Goal: Complete application form: Complete application form

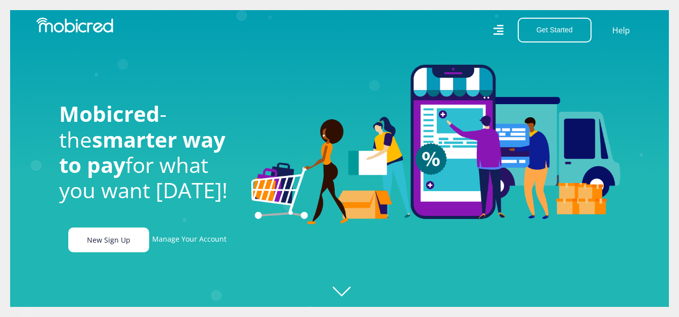
click at [108, 246] on link "New Sign Up" at bounding box center [108, 240] width 81 height 25
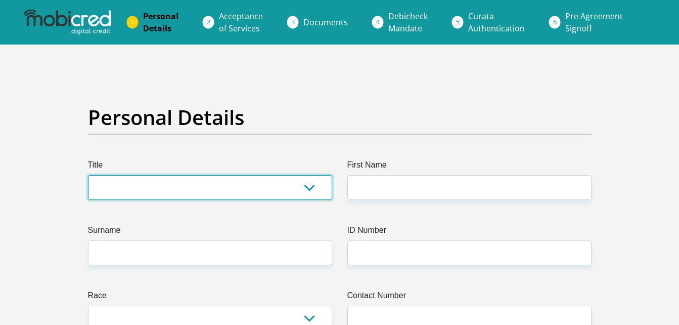
click at [312, 189] on select "Mr Ms Mrs Dr Other" at bounding box center [210, 187] width 244 height 25
click at [309, 185] on select "Mr Ms Mrs Dr Other" at bounding box center [210, 187] width 244 height 25
select select "Mr"
click at [88, 175] on select "Mr Ms Mrs Dr Other" at bounding box center [210, 187] width 244 height 25
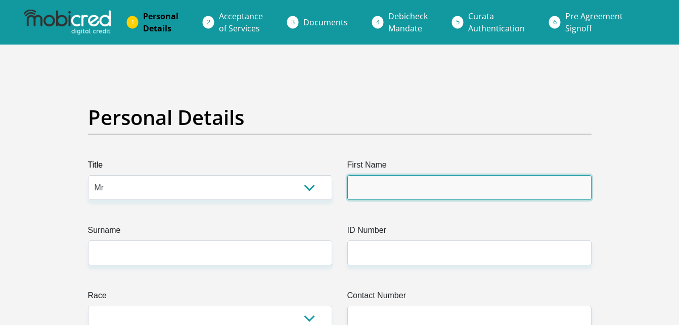
click at [359, 187] on input "First Name" at bounding box center [469, 187] width 244 height 25
click at [370, 191] on input "First Name" at bounding box center [469, 187] width 244 height 25
click at [373, 190] on input "First Name" at bounding box center [469, 187] width 244 height 25
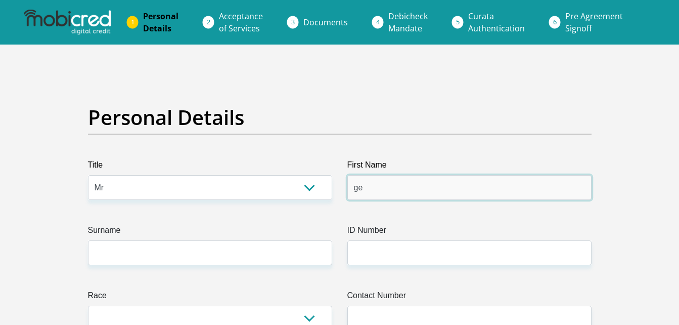
type input "GeorgePhillipus"
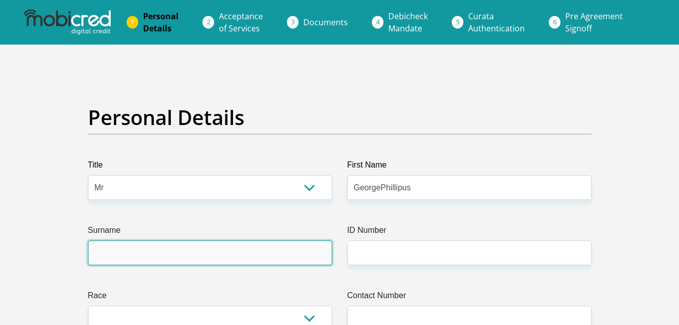
type input "VanZyl"
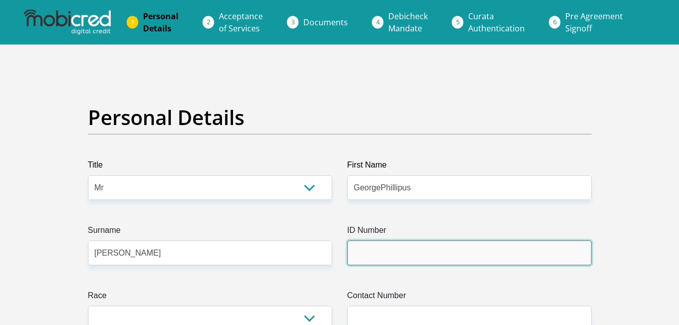
type input "6709285101085"
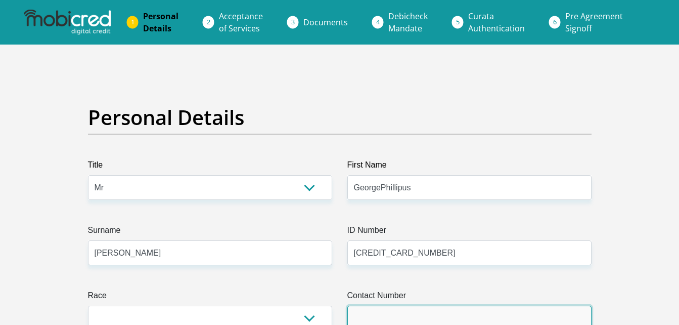
type input "0626147217"
select select "ZAF"
type input "donkin street 1"
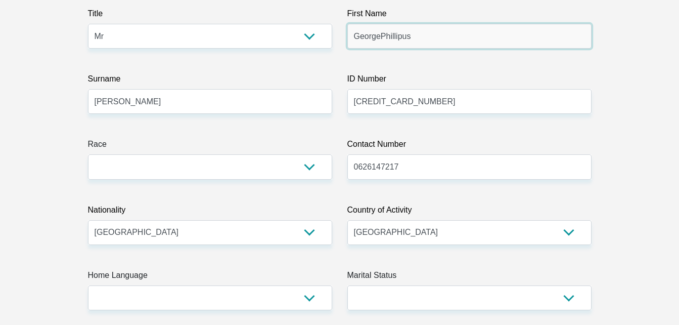
scroll to position [152, 0]
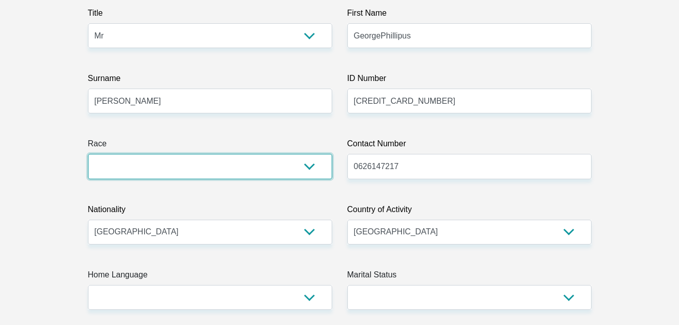
click at [308, 167] on select "Black Coloured Indian White Other" at bounding box center [210, 166] width 244 height 25
select select "4"
click at [88, 154] on select "Black Coloured Indian White Other" at bounding box center [210, 166] width 244 height 25
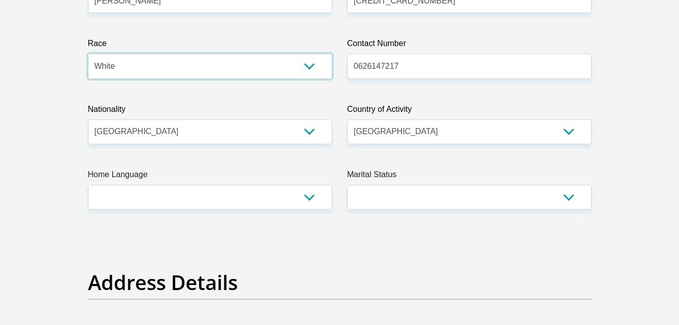
scroll to position [253, 0]
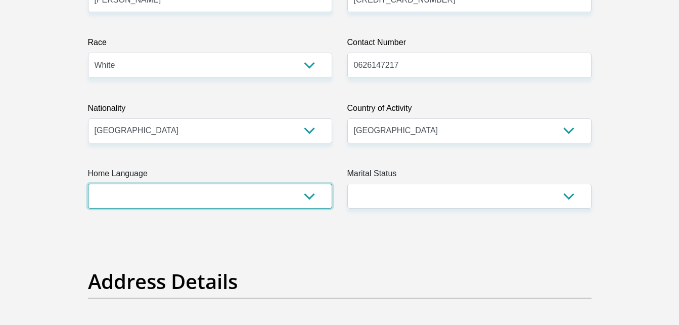
click at [313, 196] on select "Afrikaans English Sepedi South Ndebele Southern Sotho Swati Tsonga Tswana Venda…" at bounding box center [210, 196] width 244 height 25
select select "eng"
click at [88, 184] on select "Afrikaans English Sepedi South Ndebele Southern Sotho Swati Tsonga Tswana Venda…" at bounding box center [210, 196] width 244 height 25
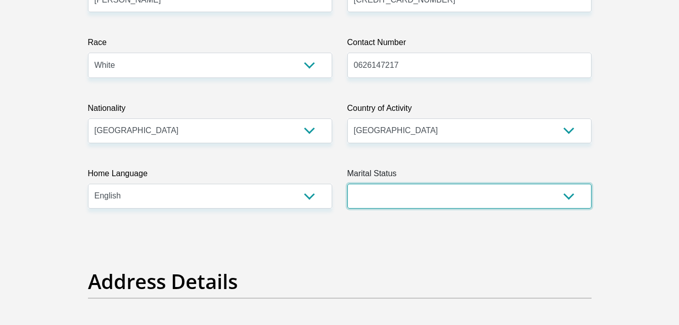
click at [569, 197] on select "Married ANC Single Divorced Widowed Married COP or Customary Law" at bounding box center [469, 196] width 244 height 25
select select "5"
click at [347, 184] on select "Married ANC Single Divorced Widowed Married COP or Customary Law" at bounding box center [469, 196] width 244 height 25
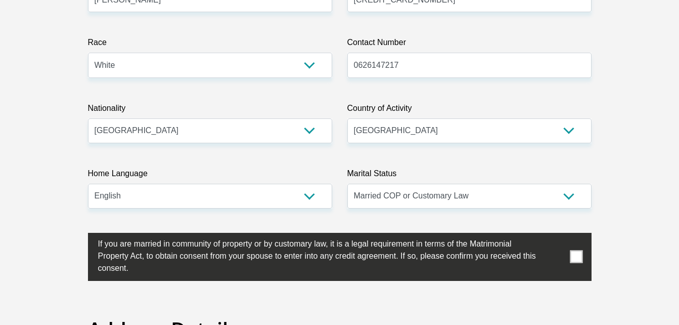
click at [574, 260] on span at bounding box center [576, 256] width 13 height 13
click at [78, 235] on input "checkbox" at bounding box center [78, 235] width 0 height 0
click at [576, 257] on span at bounding box center [576, 256] width 13 height 13
click at [78, 235] on input "checkbox" at bounding box center [78, 235] width 0 height 0
click at [575, 256] on span at bounding box center [576, 256] width 13 height 13
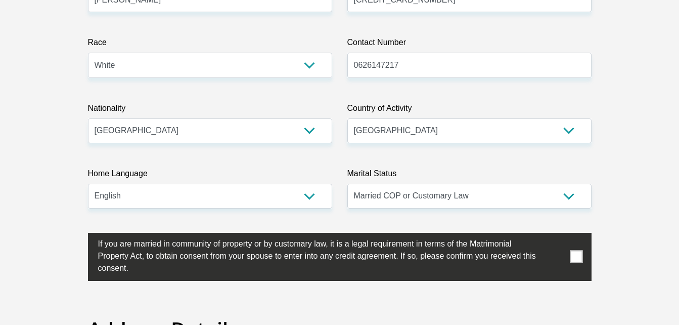
click at [78, 235] on input "checkbox" at bounding box center [78, 235] width 0 height 0
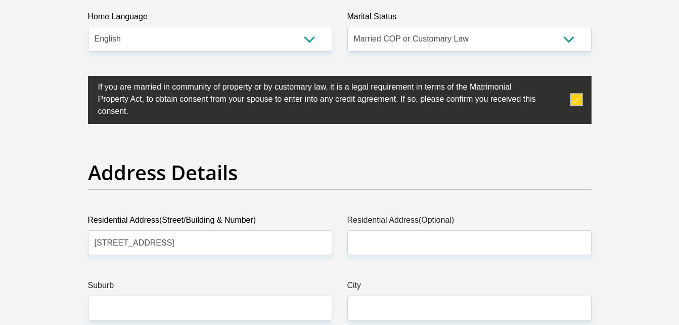
scroll to position [506, 0]
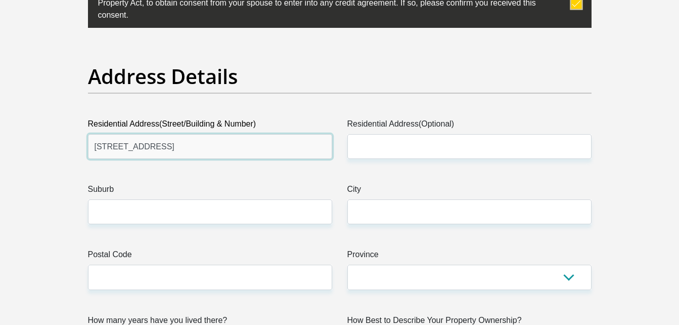
click at [112, 148] on input "donkin street 1" at bounding box center [210, 146] width 244 height 25
click at [112, 149] on input "donkin street 1" at bounding box center [210, 146] width 244 height 25
type input "kerk straat 70"
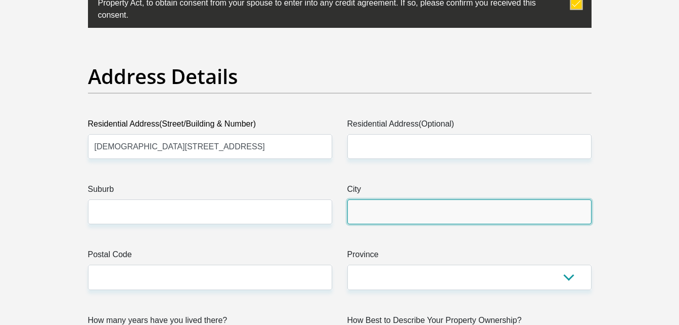
click at [357, 213] on input "City" at bounding box center [469, 211] width 244 height 25
click at [365, 214] on input "City" at bounding box center [469, 211] width 244 height 25
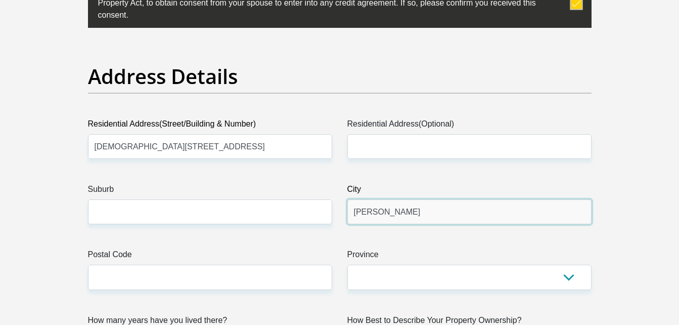
type input "Lambertsbaai"
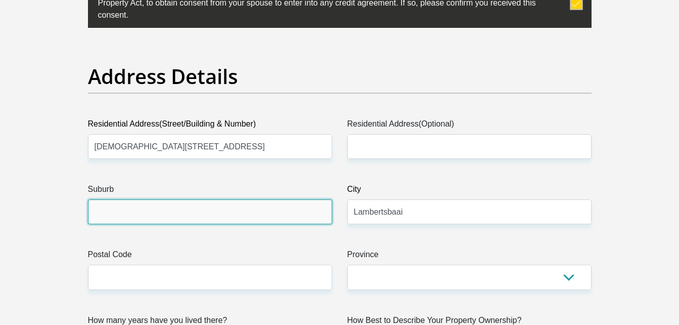
type input "Lambertsbaai"
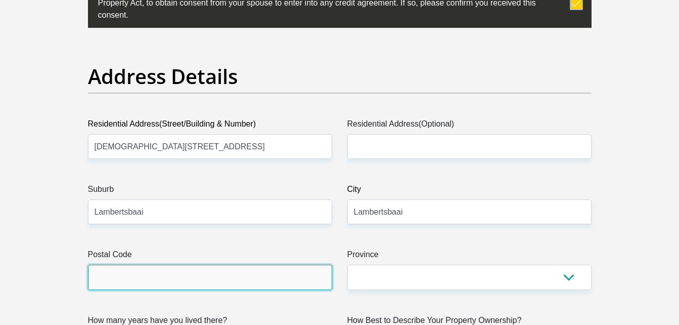
type input "8130"
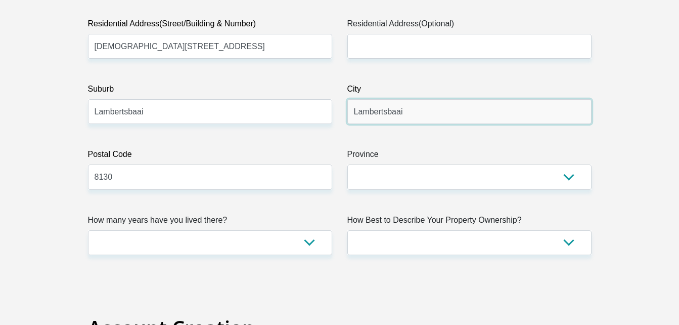
scroll to position [607, 0]
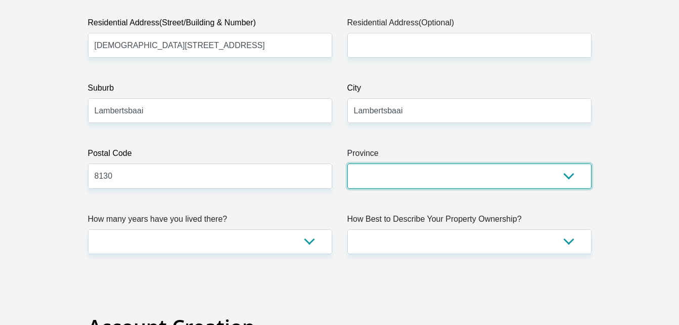
click at [575, 177] on select "Eastern Cape Free State Gauteng KwaZulu-Natal Limpopo Mpumalanga Northern Cape …" at bounding box center [469, 175] width 244 height 25
select select "Western Cape"
click at [347, 163] on select "Eastern Cape Free State Gauteng KwaZulu-Natal Limpopo Mpumalanga Northern Cape …" at bounding box center [469, 175] width 244 height 25
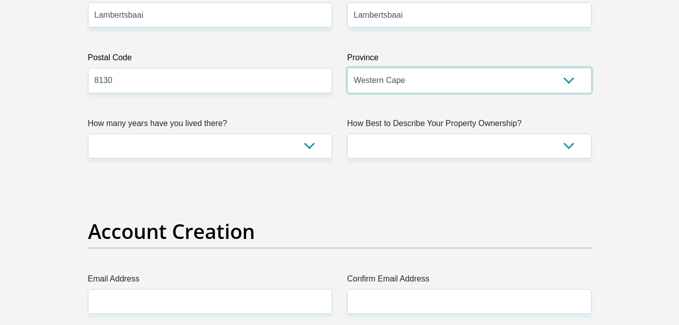
scroll to position [708, 0]
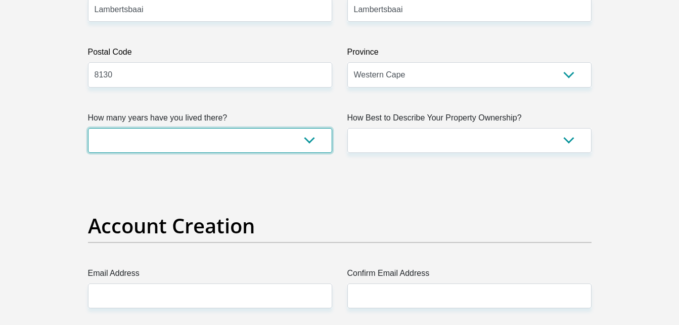
click at [310, 140] on select "less than 1 year 1-3 years 3-5 years 5+ years" at bounding box center [210, 140] width 244 height 25
select select "5"
click at [88, 128] on select "less than 1 year 1-3 years 3-5 years 5+ years" at bounding box center [210, 140] width 244 height 25
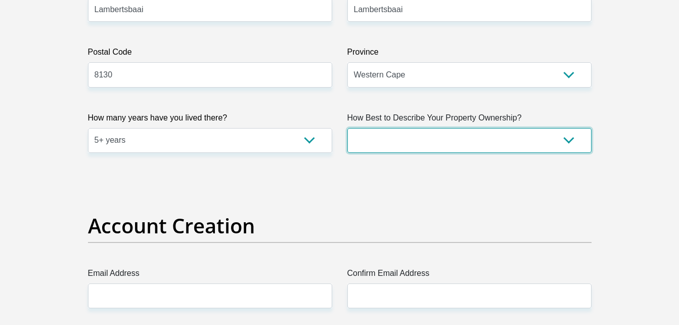
click at [568, 138] on select "Owned Rented Family Owned Company Dwelling" at bounding box center [469, 140] width 244 height 25
select select "Company Dwelling"
click at [347, 128] on select "Owned Rented Family Owned Company Dwelling" at bounding box center [469, 140] width 244 height 25
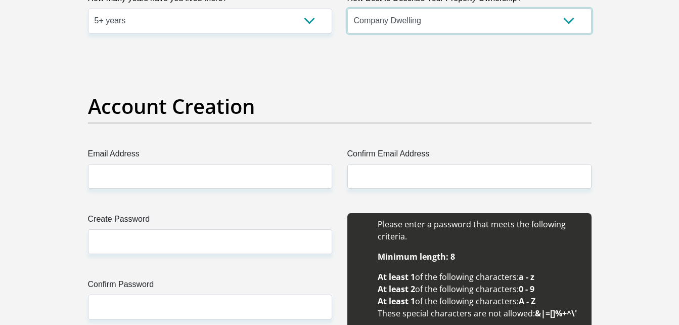
scroll to position [860, 0]
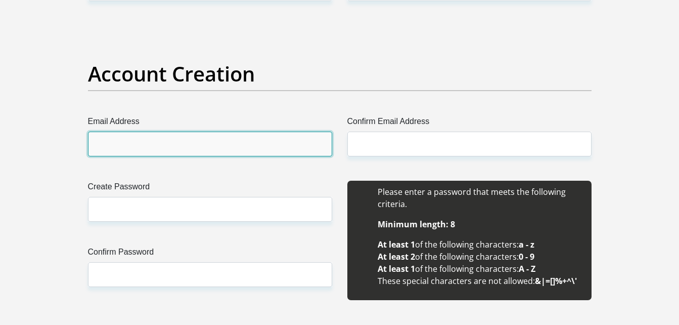
click at [243, 144] on input "Email Address" at bounding box center [210, 144] width 244 height 25
type input "georgevanzyl283@gmail.com"
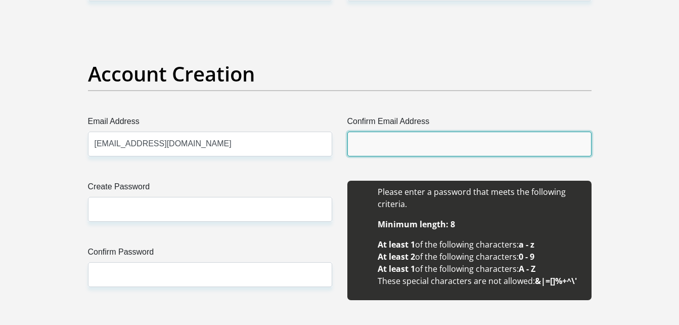
type input "georgevanzyl283@gmail.com"
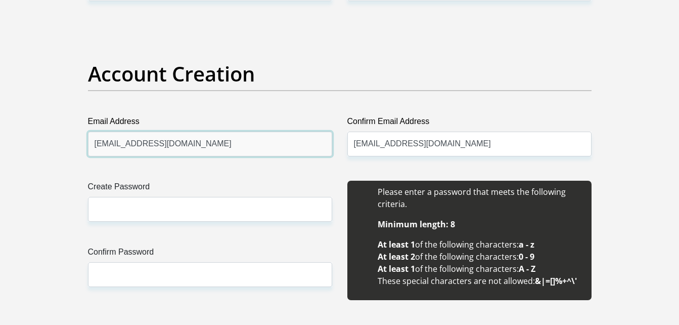
scroll to position [910, 0]
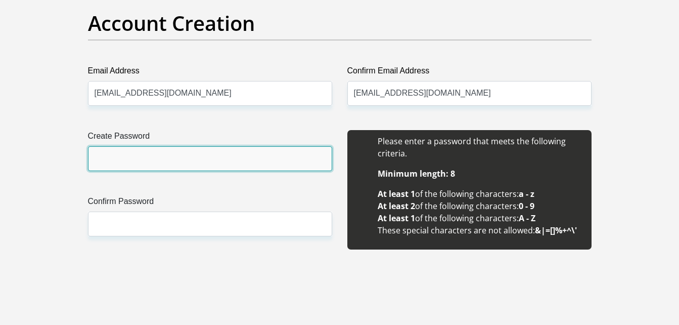
click at [116, 159] on input "Create Password" at bounding box center [210, 158] width 244 height 25
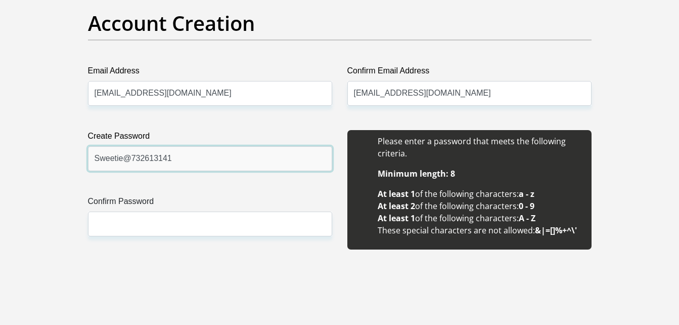
type input "Sweetie@732613141"
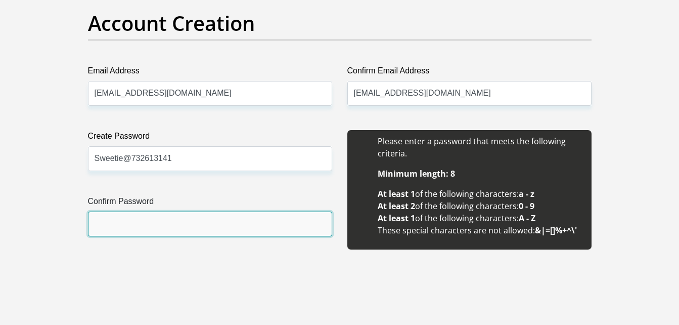
click at [116, 213] on input "Confirm Password" at bounding box center [210, 223] width 244 height 25
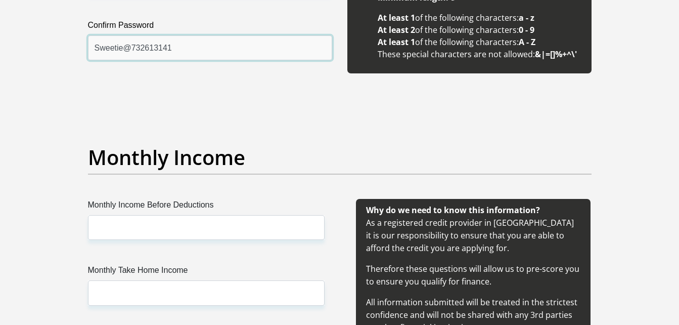
scroll to position [1113, 0]
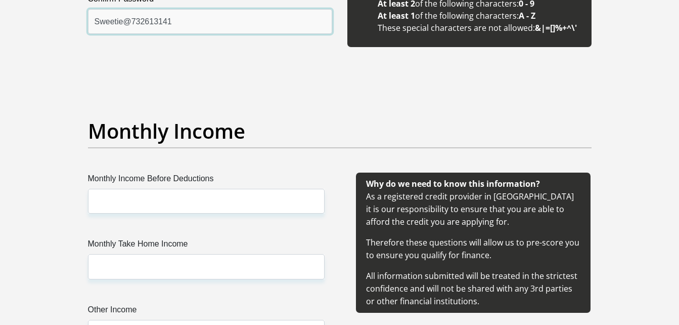
type input "Sweetie@732613141"
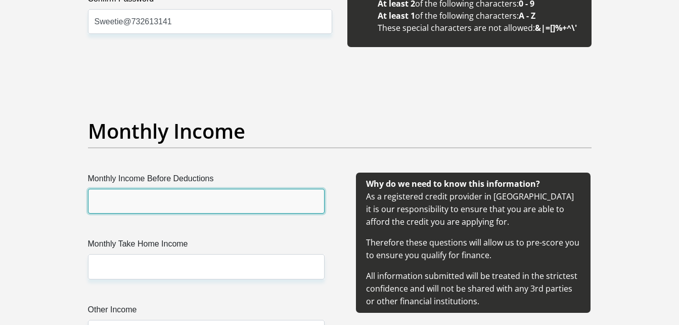
click at [196, 192] on input "Monthly Income Before Deductions" at bounding box center [206, 201] width 237 height 25
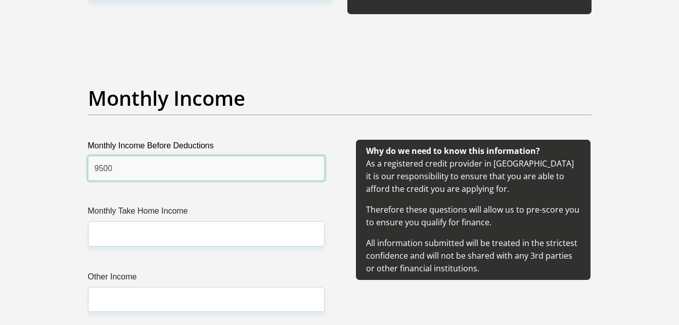
scroll to position [1163, 0]
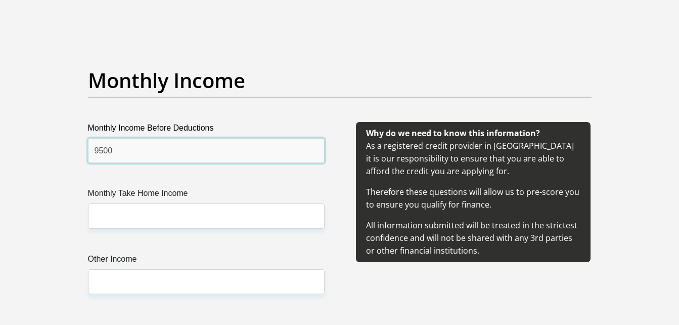
type input "9500"
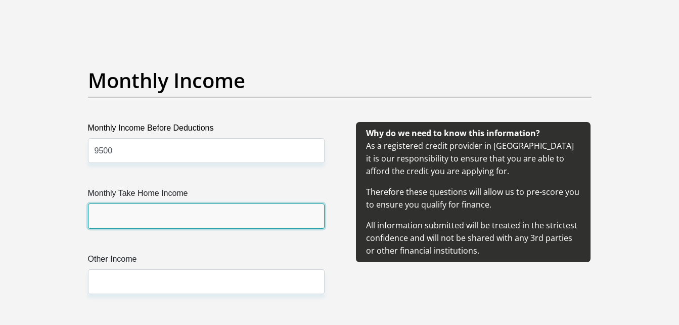
click at [122, 216] on input "Monthly Take Home Income" at bounding box center [206, 215] width 237 height 25
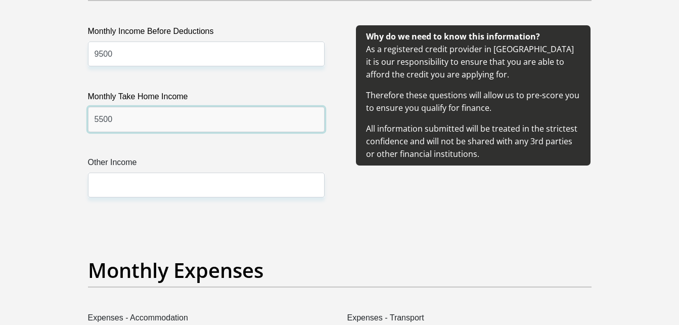
scroll to position [1315, 0]
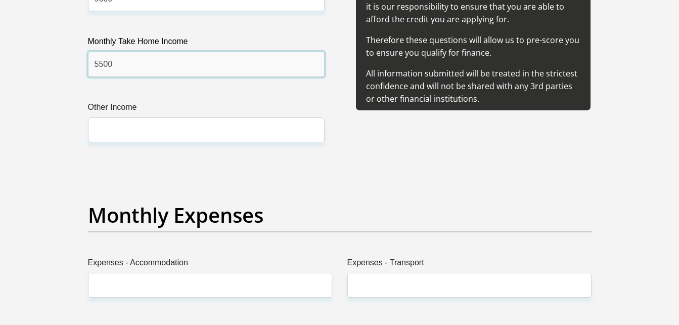
type input "5500"
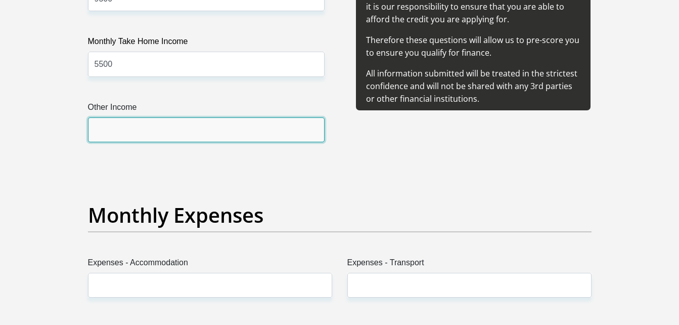
click at [130, 132] on input "Other Income" at bounding box center [206, 129] width 237 height 25
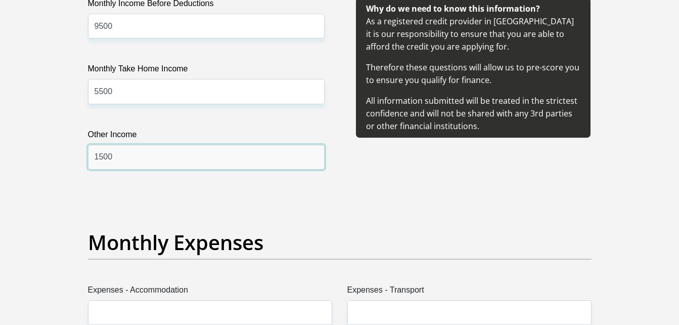
scroll to position [1265, 0]
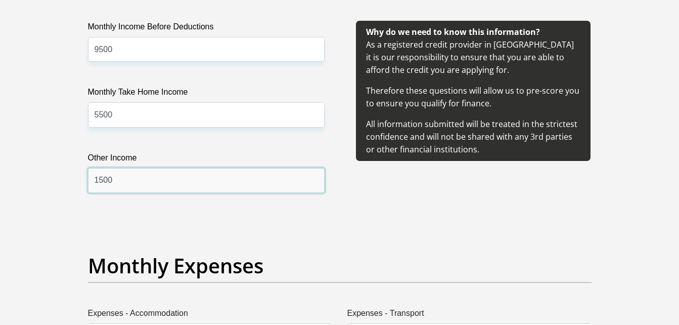
type input "1500"
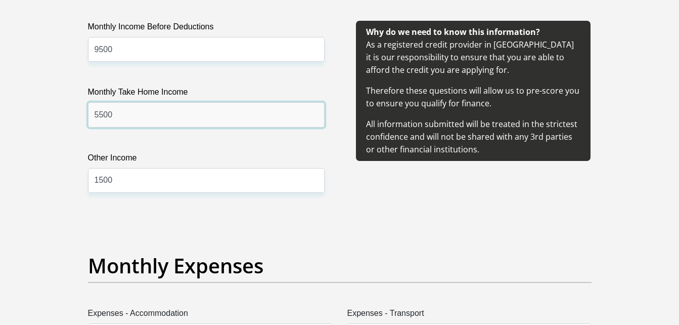
click at [115, 117] on input "5500" at bounding box center [206, 114] width 237 height 25
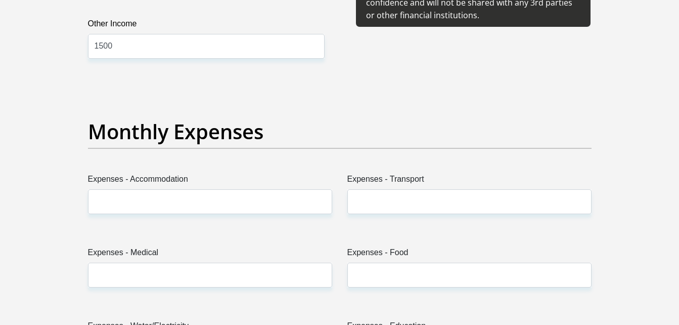
scroll to position [1416, 0]
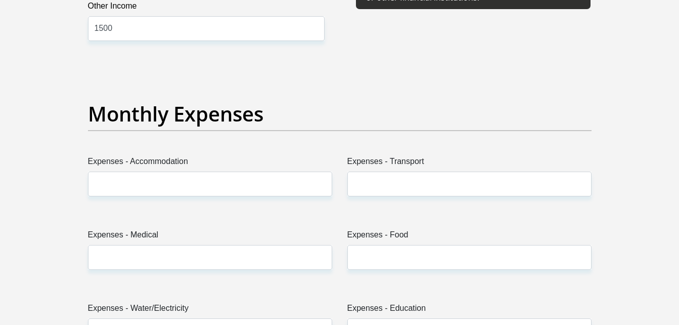
type input "9500"
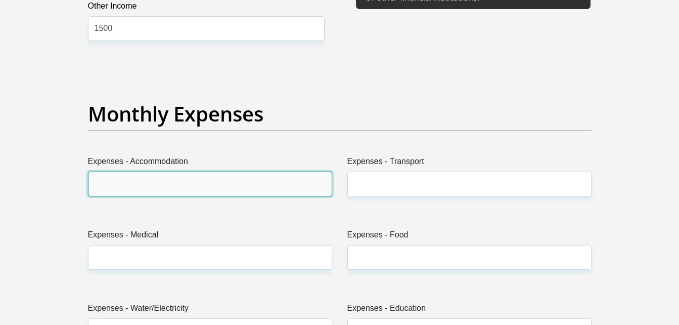
click at [304, 183] on input "Expenses - Accommodation" at bounding box center [210, 183] width 244 height 25
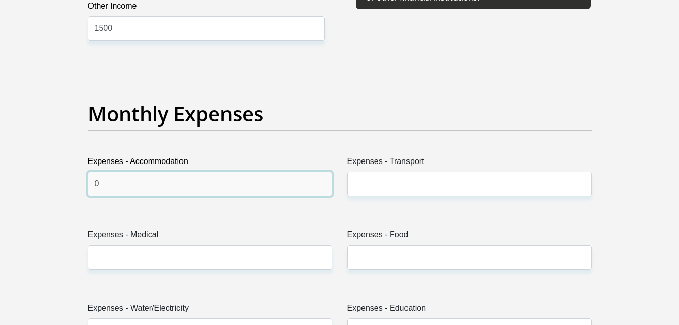
type input "0"
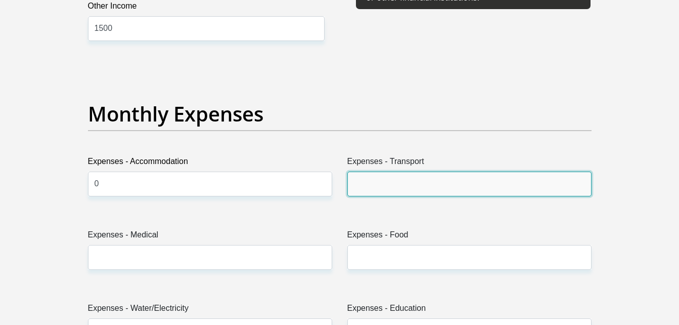
click at [389, 185] on input "Expenses - Transport" at bounding box center [469, 183] width 244 height 25
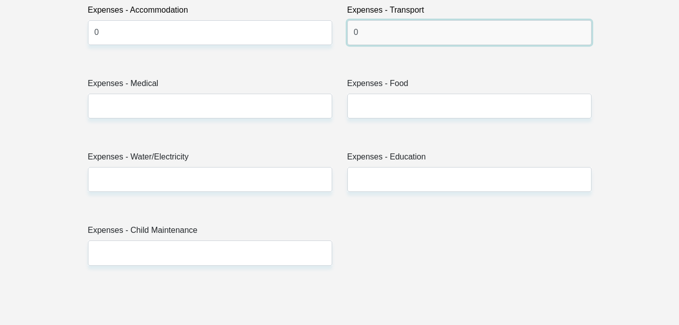
scroll to position [1568, 0]
type input "0"
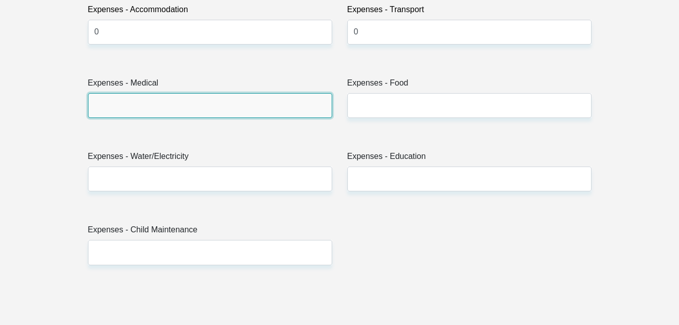
click at [310, 105] on input "Expenses - Medical" at bounding box center [210, 105] width 244 height 25
type input "0"
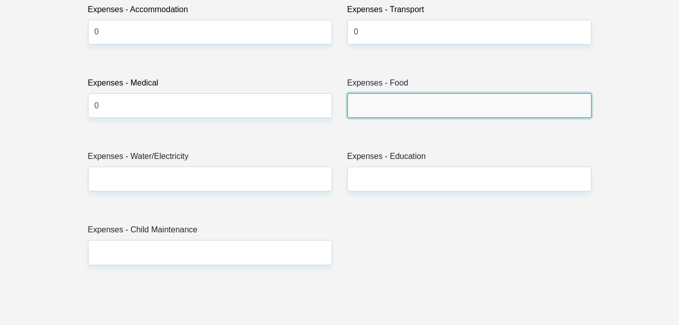
click at [367, 105] on input "Expenses - Food" at bounding box center [469, 105] width 244 height 25
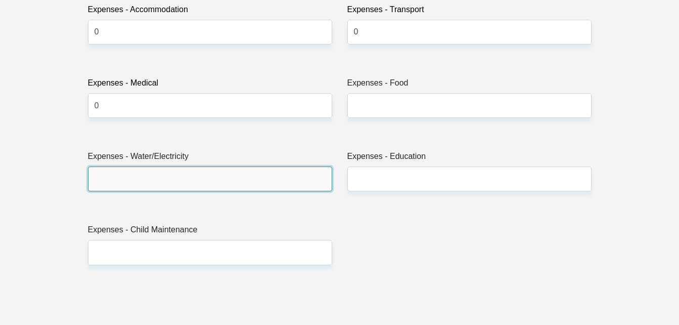
click at [319, 180] on input "Expenses - Water/Electricity" at bounding box center [210, 178] width 244 height 25
type input "0"
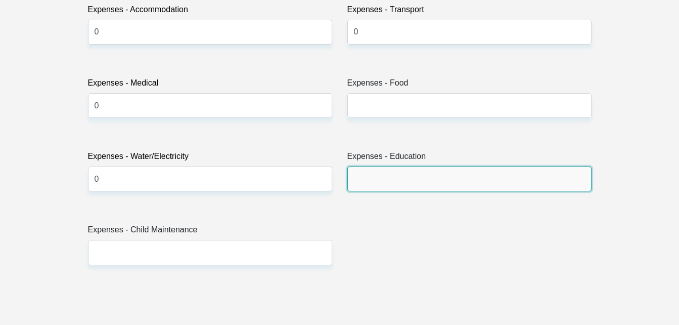
click at [572, 179] on input "Expenses - Education" at bounding box center [469, 178] width 244 height 25
type input "0"
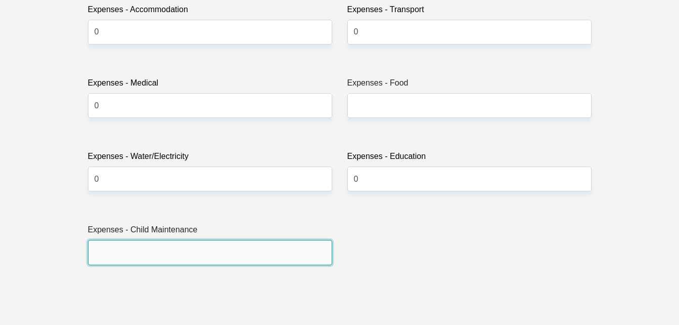
click at [301, 258] on input "Expenses - Child Maintenance" at bounding box center [210, 252] width 244 height 25
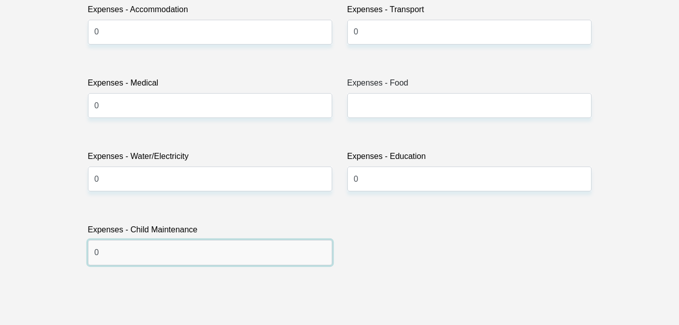
type input "0"
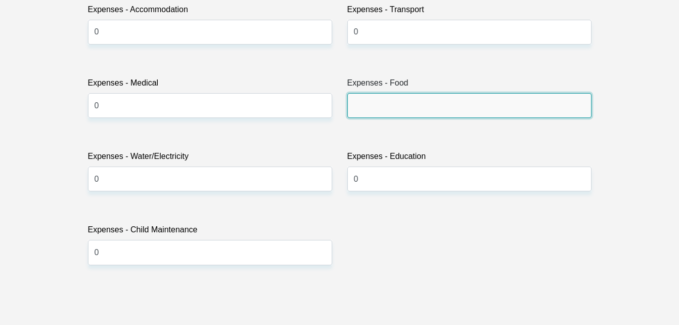
click at [374, 107] on input "Expenses - Food" at bounding box center [469, 105] width 244 height 25
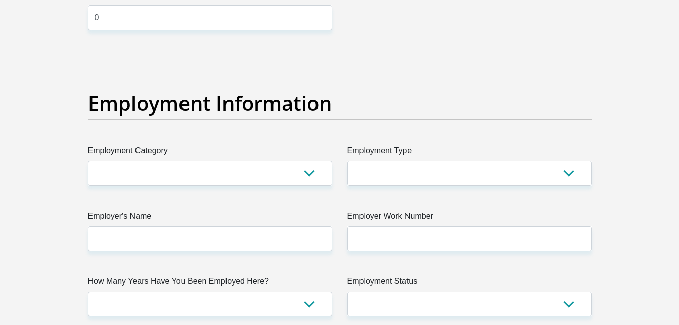
scroll to position [1821, 0]
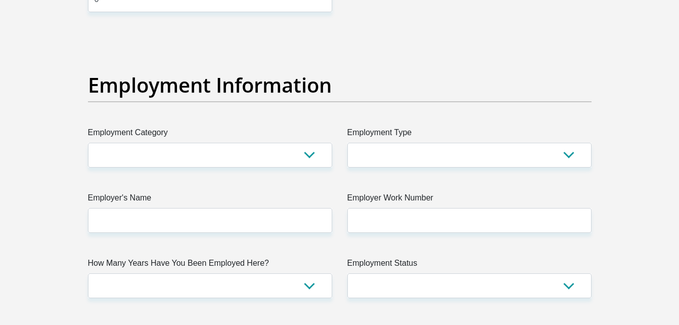
type input "3000"
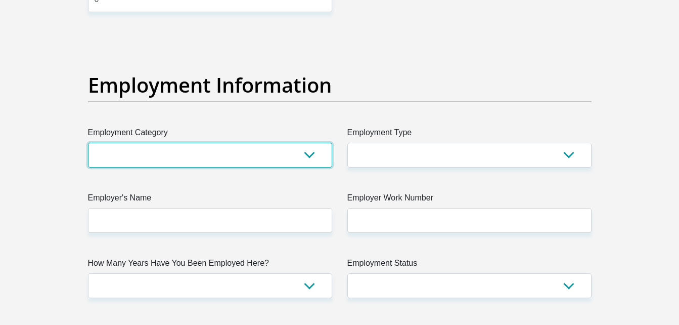
click at [304, 154] on select "AGRICULTURE ALCOHOL & TOBACCO CONSTRUCTION MATERIALS METALLURGY EQUIPMENT FOR R…" at bounding box center [210, 155] width 244 height 25
select select "12"
click at [88, 143] on select "AGRICULTURE ALCOHOL & TOBACCO CONSTRUCTION MATERIALS METALLURGY EQUIPMENT FOR R…" at bounding box center [210, 155] width 244 height 25
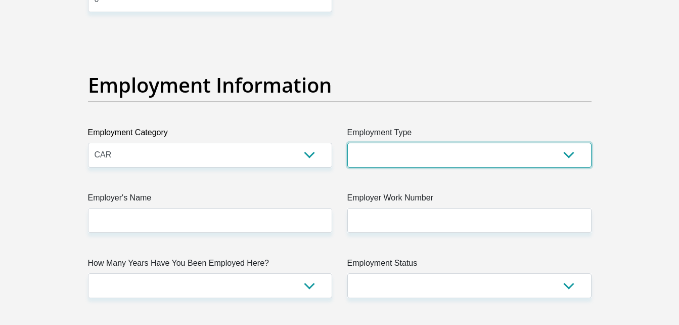
click at [562, 159] on select "College/Lecturer Craft Seller Creative Driver Executive Farmer Forces - Non Com…" at bounding box center [469, 155] width 244 height 25
select select "Sales"
click at [347, 143] on select "College/Lecturer Craft Seller Creative Driver Executive Farmer Forces - Non Com…" at bounding box center [469, 155] width 244 height 25
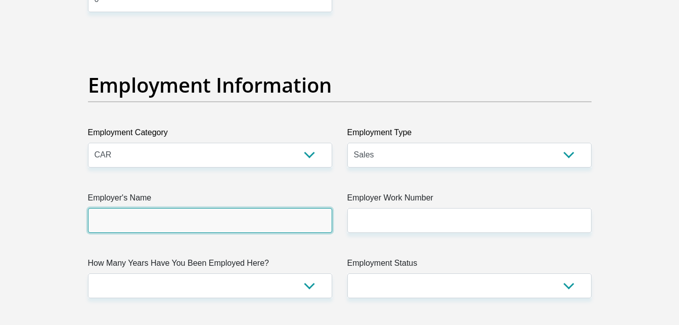
click at [254, 226] on input "Employer's Name" at bounding box center [210, 220] width 244 height 25
type input "westfoodcc"
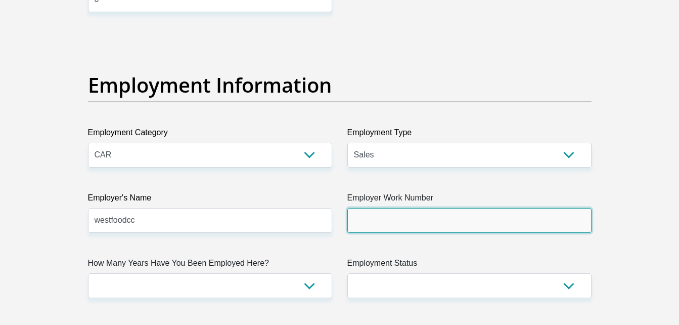
click at [374, 215] on input "Employer Work Number" at bounding box center [469, 220] width 244 height 25
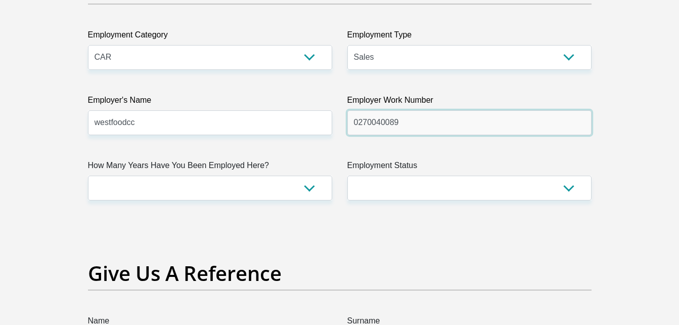
scroll to position [1922, 0]
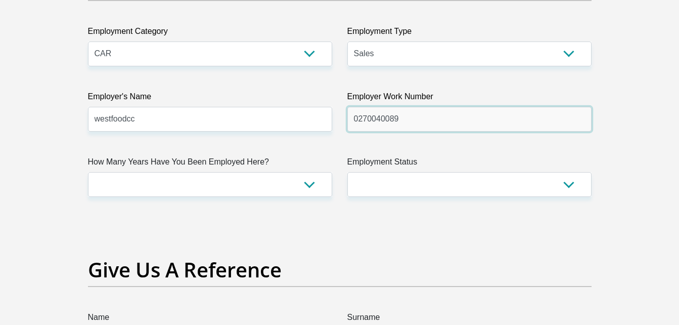
type input "0270040089"
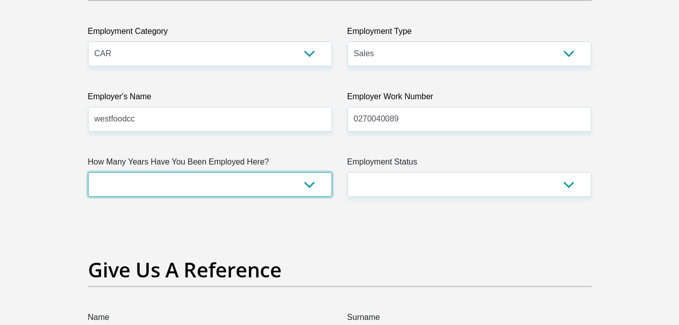
click at [310, 184] on select "less than 1 year 1-3 years 3-5 years 5+ years" at bounding box center [210, 184] width 244 height 25
select select "60"
click at [88, 172] on select "less than 1 year 1-3 years 3-5 years 5+ years" at bounding box center [210, 184] width 244 height 25
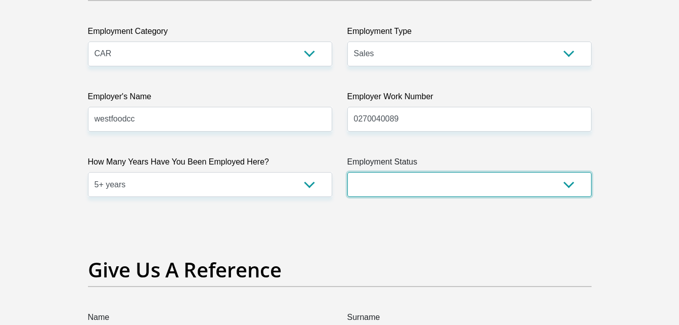
click at [567, 181] on select "Permanent/Full-time Part-time/Casual Contract Worker Self-Employed Housewife Re…" at bounding box center [469, 184] width 244 height 25
select select "1"
click at [347, 172] on select "Permanent/Full-time Part-time/Casual Contract Worker Self-Employed Housewife Re…" at bounding box center [469, 184] width 244 height 25
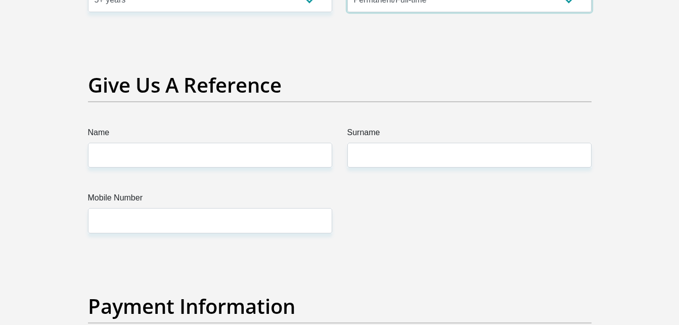
scroll to position [2124, 0]
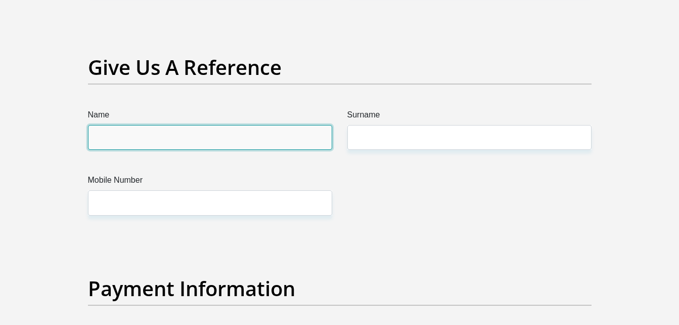
click at [316, 138] on input "Name" at bounding box center [210, 137] width 244 height 25
type input "rina"
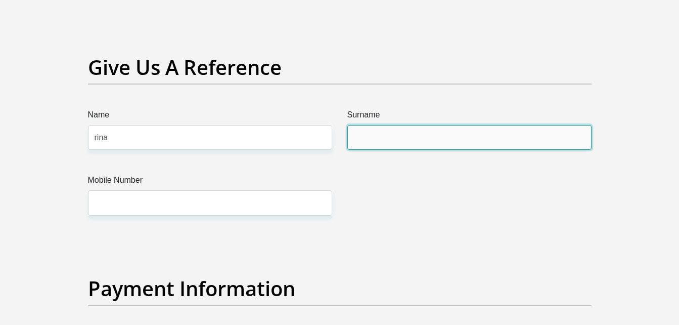
type input "van hansen"
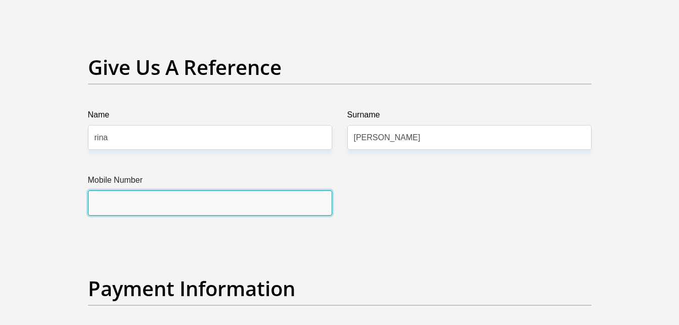
click at [284, 208] on input "Mobile Number" at bounding box center [210, 202] width 244 height 25
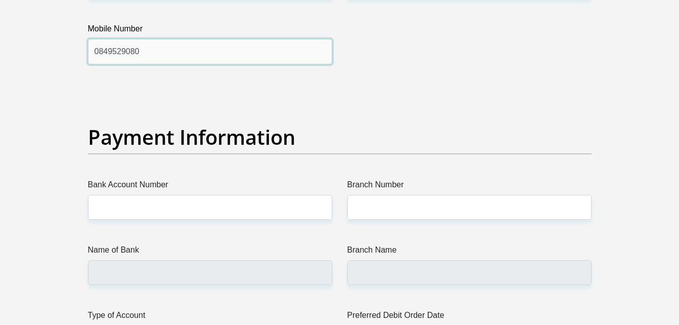
scroll to position [2276, 0]
type input "0849529080"
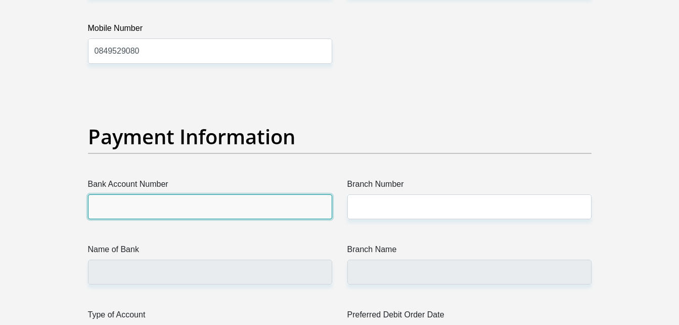
click at [247, 209] on input "Bank Account Number" at bounding box center [210, 206] width 244 height 25
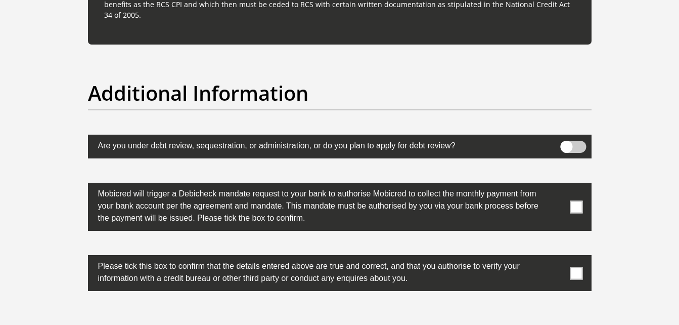
scroll to position [3136, 0]
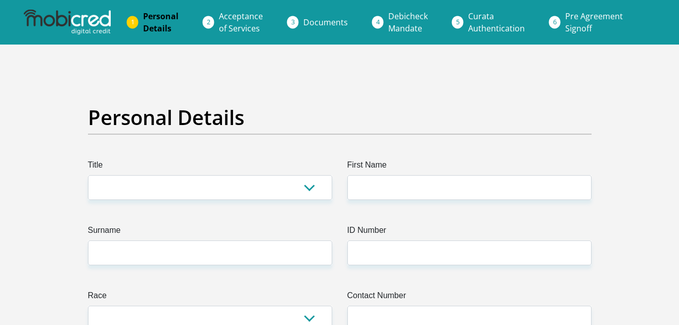
click at [330, 16] on link "Documents" at bounding box center [325, 22] width 61 height 20
click at [238, 21] on span "Acceptance of Services" at bounding box center [241, 22] width 44 height 23
click at [569, 29] on span "Pre Agreement Signoff" at bounding box center [594, 22] width 58 height 23
